Goal: Task Accomplishment & Management: Use online tool/utility

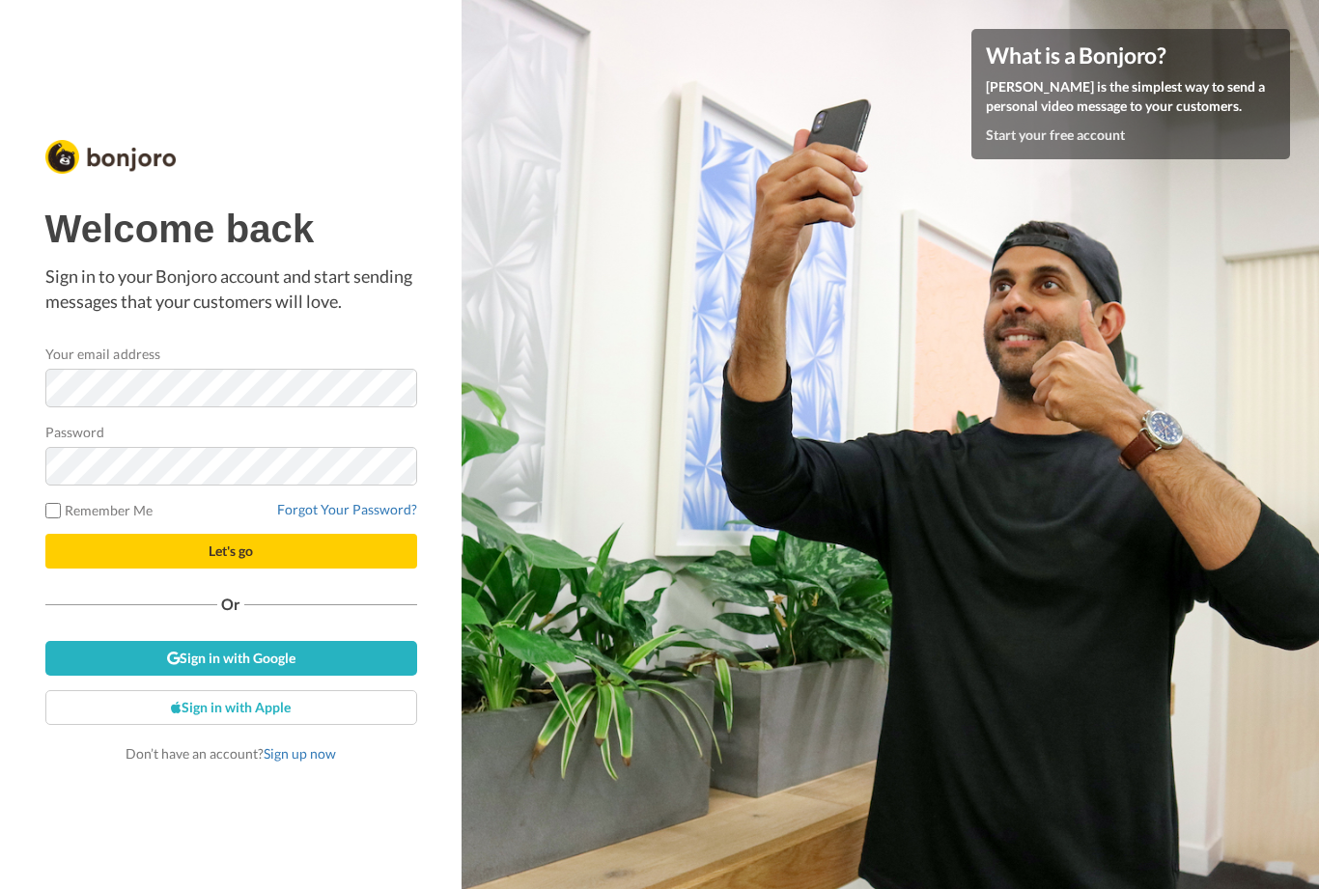
click at [329, 562] on button "Let's go" at bounding box center [231, 551] width 372 height 35
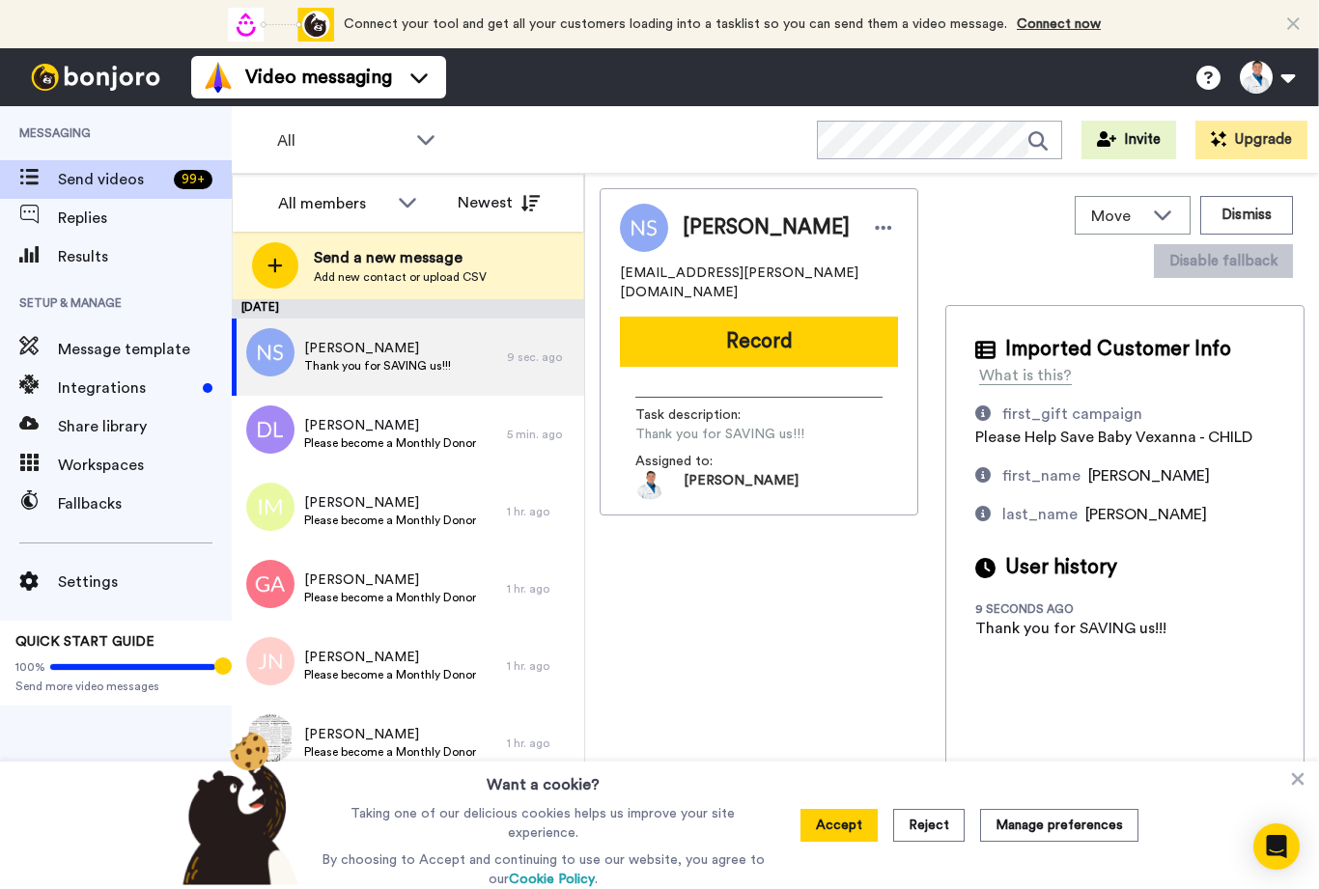
click at [54, 213] on span at bounding box center [29, 218] width 58 height 19
